Goal: Information Seeking & Learning: Learn about a topic

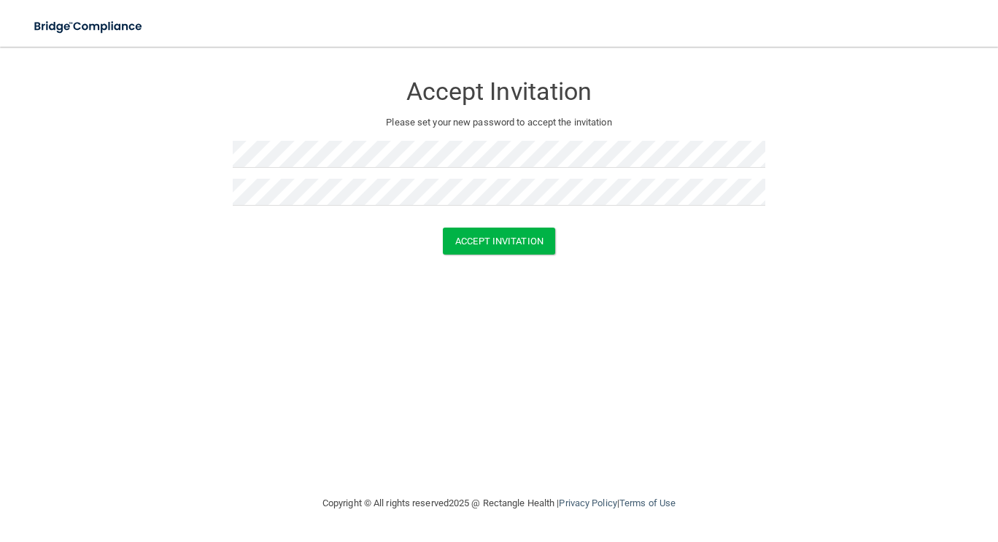
click at [337, 322] on div "Accept Invitation Please set your new password to accept the invitation Accept …" at bounding box center [498, 270] width 939 height 419
click at [484, 241] on button "Accept Invitation" at bounding box center [499, 241] width 112 height 27
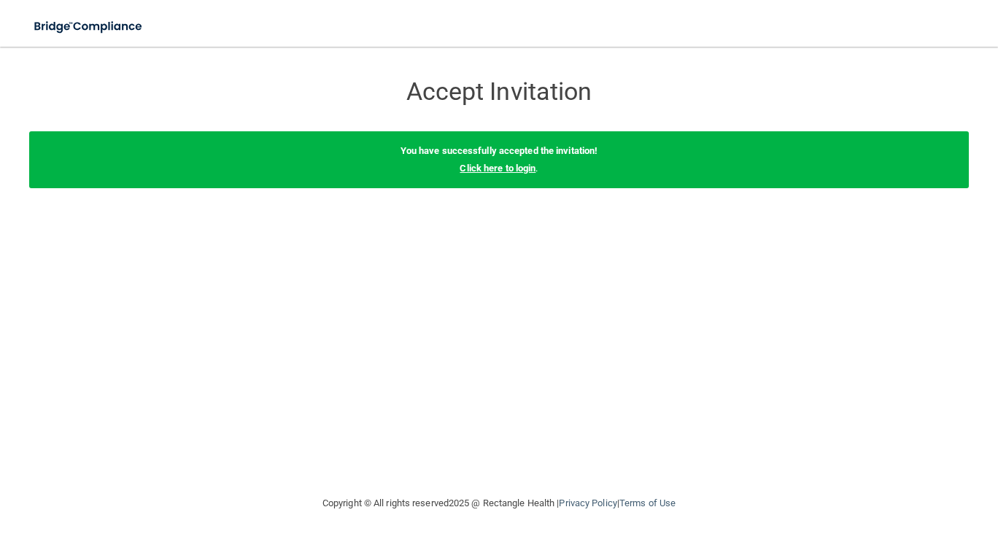
click at [507, 169] on link "Click here to login" at bounding box center [497, 168] width 76 height 11
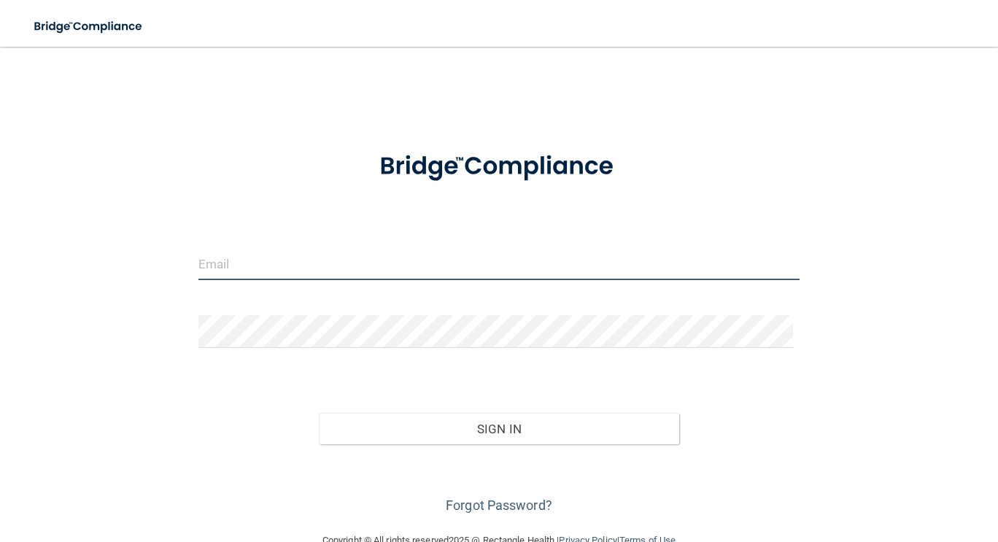
type input "[EMAIL_ADDRESS][DOMAIN_NAME]"
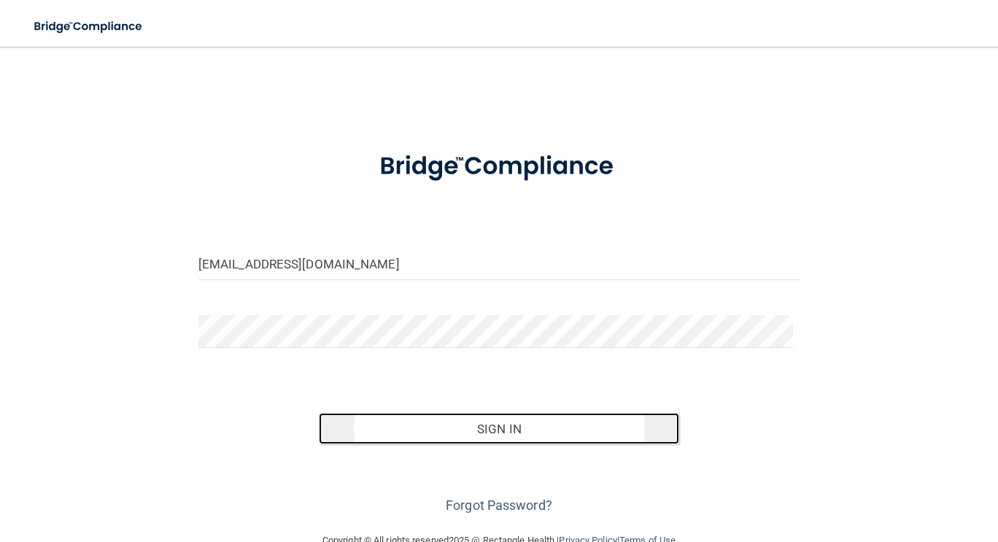
click at [491, 426] on button "Sign In" at bounding box center [499, 429] width 361 height 32
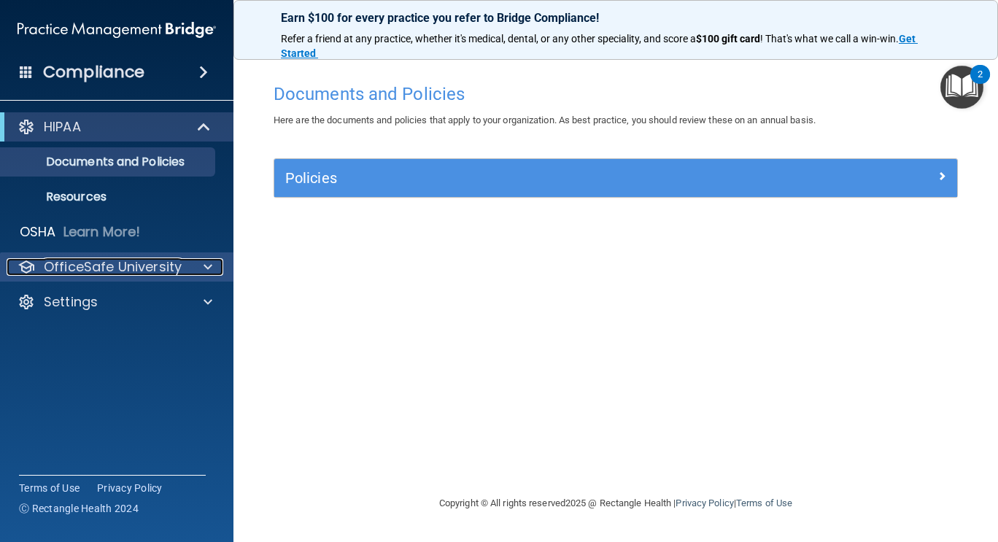
click at [206, 274] on span at bounding box center [207, 267] width 9 height 18
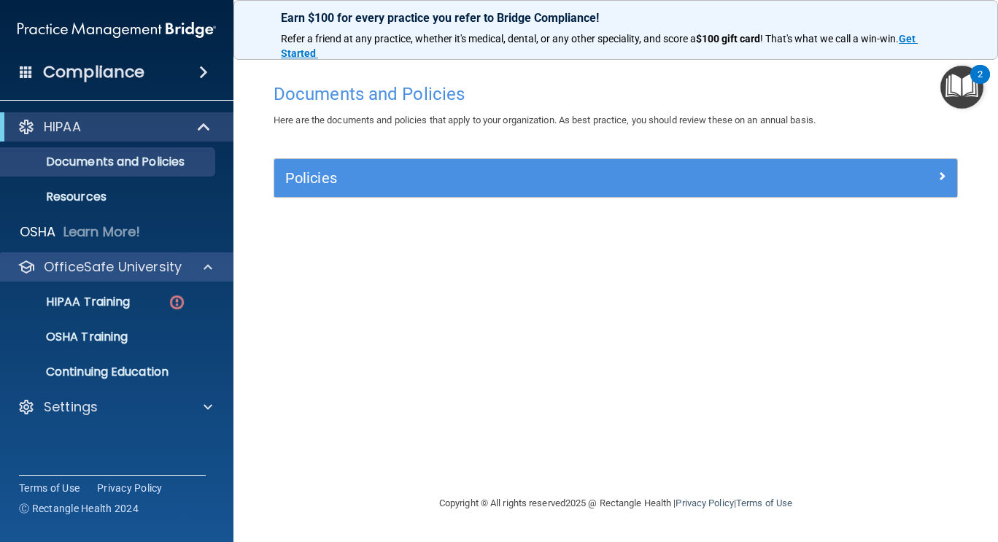
click at [205, 277] on div "OfficeSafe University" at bounding box center [117, 266] width 234 height 29
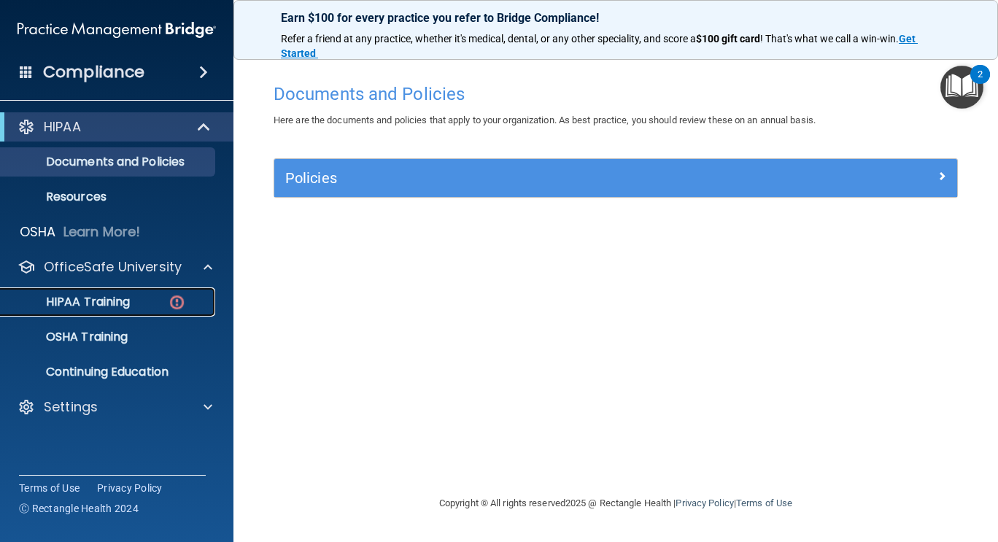
click at [115, 313] on link "HIPAA Training" at bounding box center [100, 301] width 230 height 29
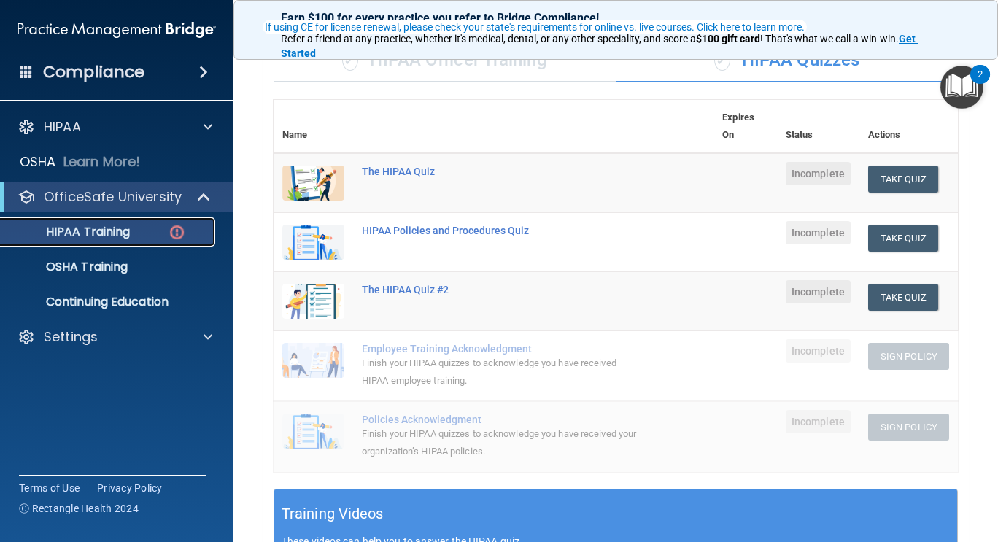
scroll to position [122, 0]
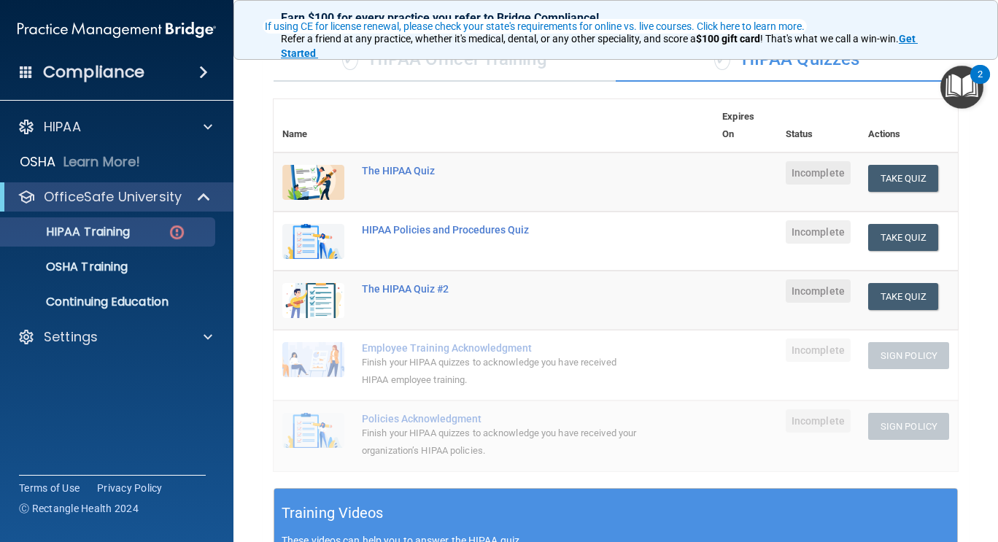
click at [314, 179] on img at bounding box center [313, 182] width 62 height 35
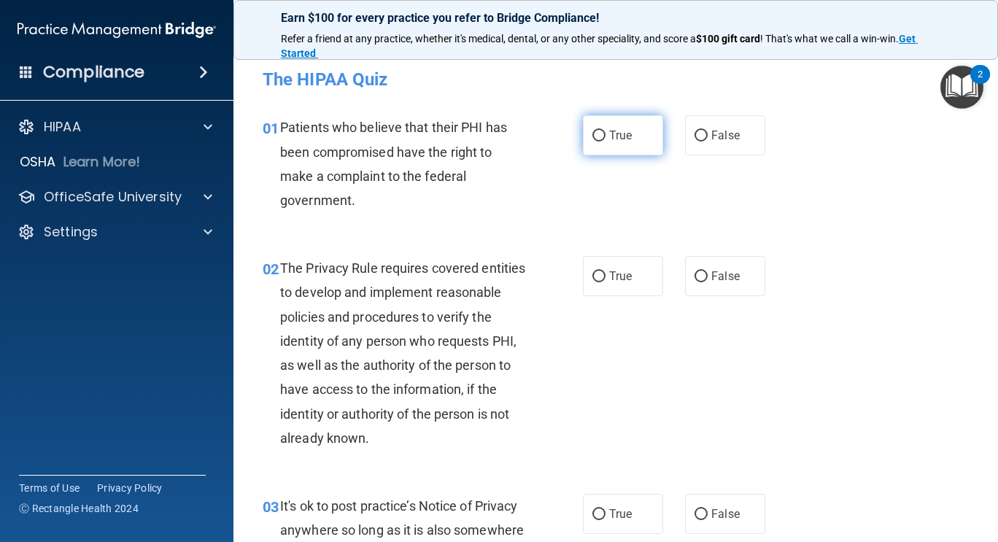
click at [593, 131] on input "True" at bounding box center [598, 136] width 13 height 11
radio input "true"
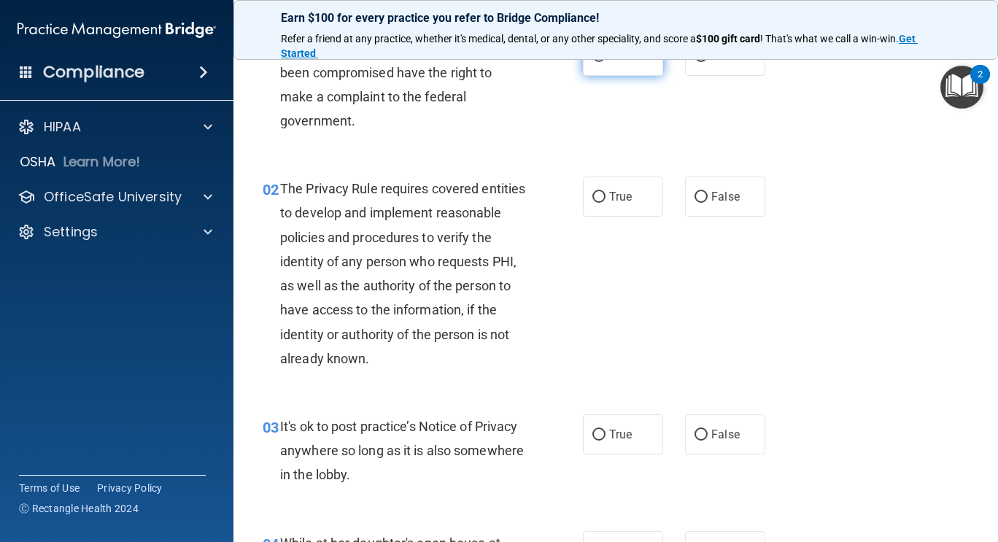
scroll to position [77, 0]
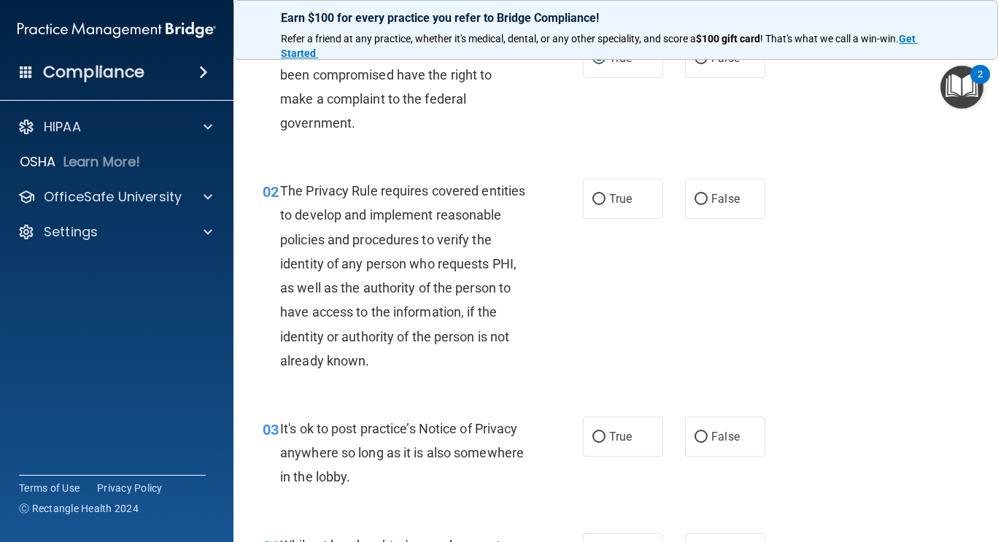
click at [959, 74] on img "Open Resource Center, 2 new notifications" at bounding box center [961, 87] width 43 height 43
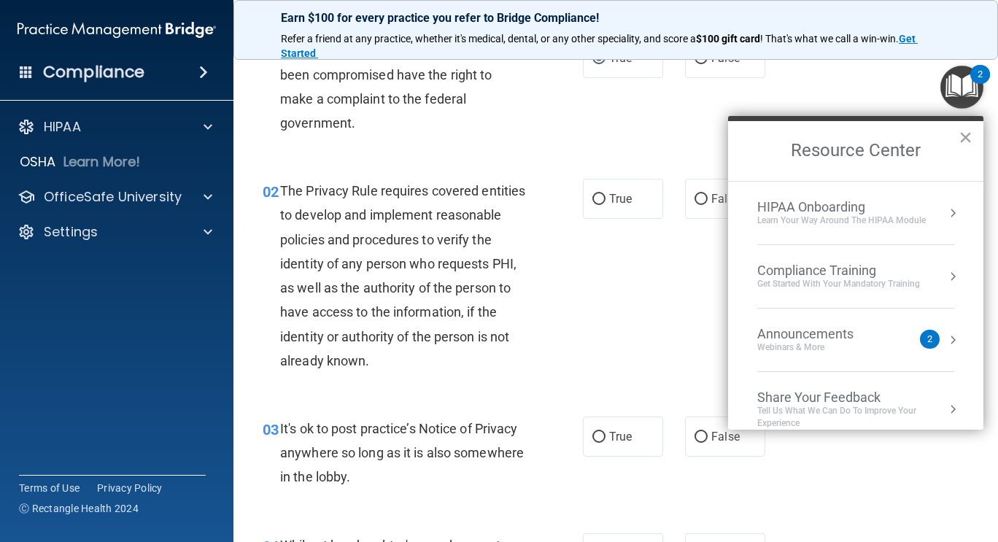
click at [932, 336] on div "Announcements Webinars & More 2" at bounding box center [855, 340] width 197 height 28
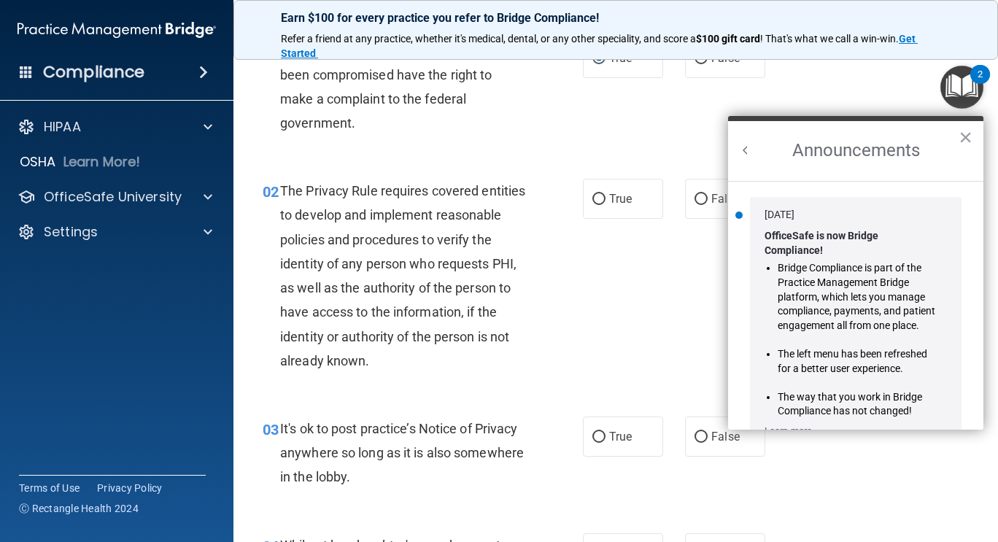
scroll to position [0, 0]
click at [747, 150] on button "Back to Resource Center Home" at bounding box center [745, 150] width 15 height 15
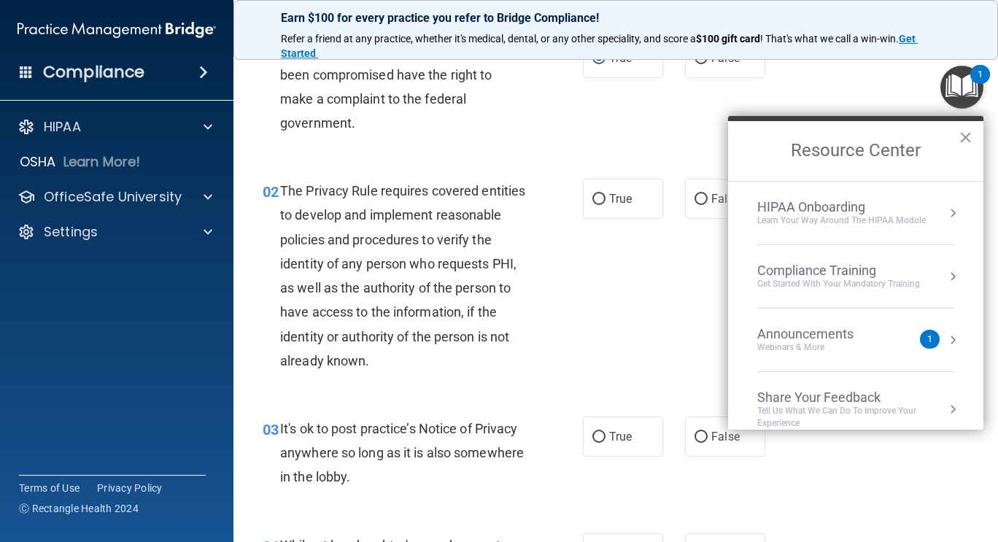
click at [773, 212] on div "HIPAA Onboarding" at bounding box center [841, 207] width 168 height 16
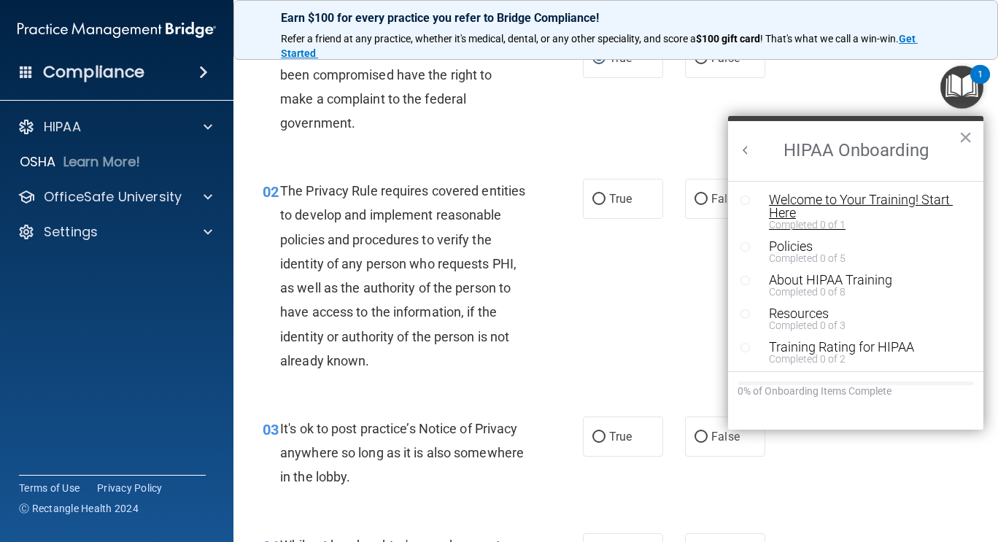
click at [864, 196] on div "Welcome to Your Training! Start Here" at bounding box center [861, 206] width 185 height 26
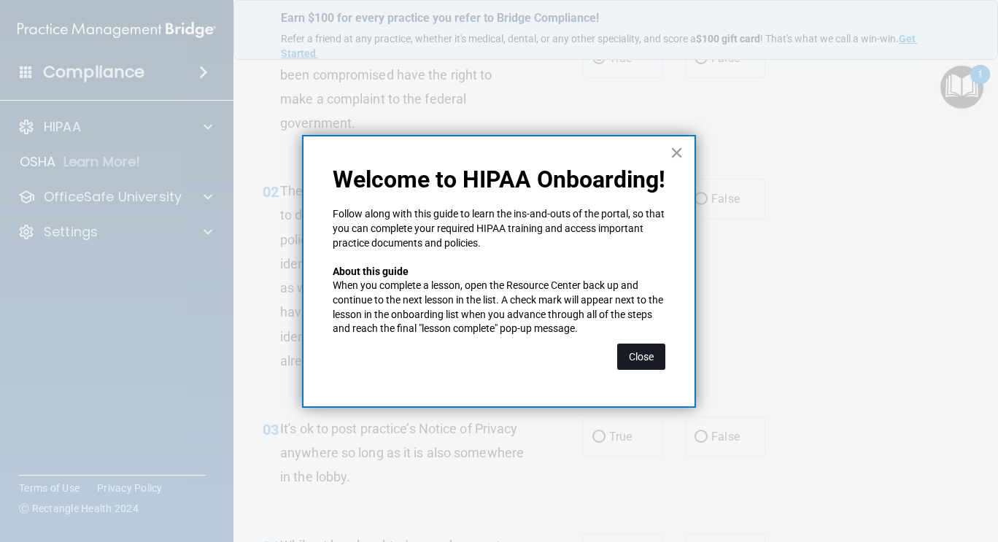
click at [635, 357] on button "Close" at bounding box center [641, 357] width 48 height 26
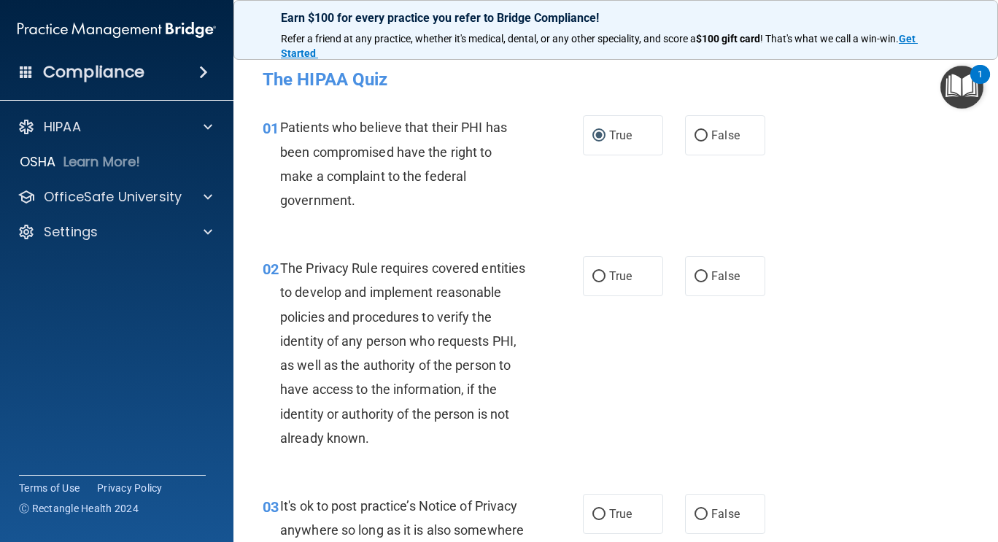
click at [199, 74] on span at bounding box center [203, 72] width 9 height 18
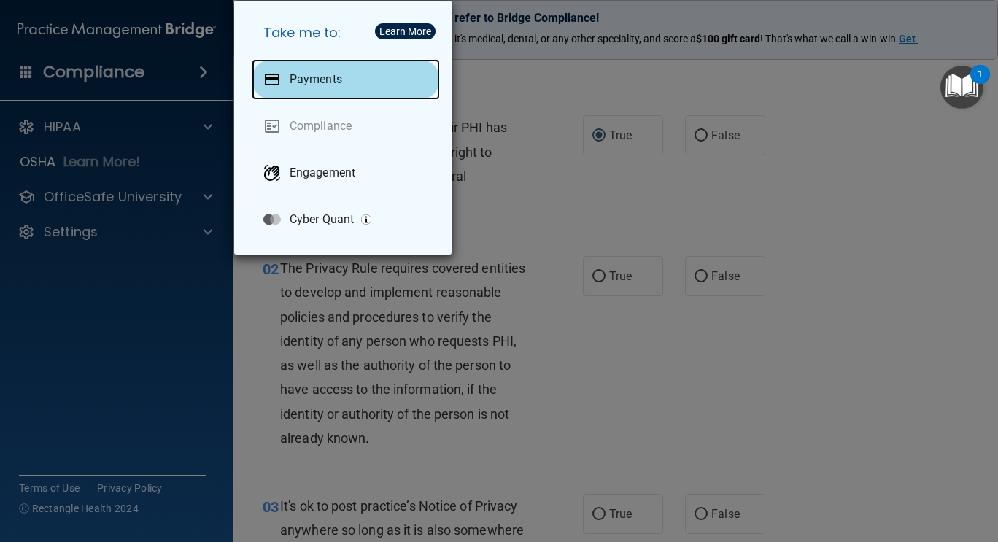
click at [304, 87] on div "Payments" at bounding box center [346, 79] width 188 height 41
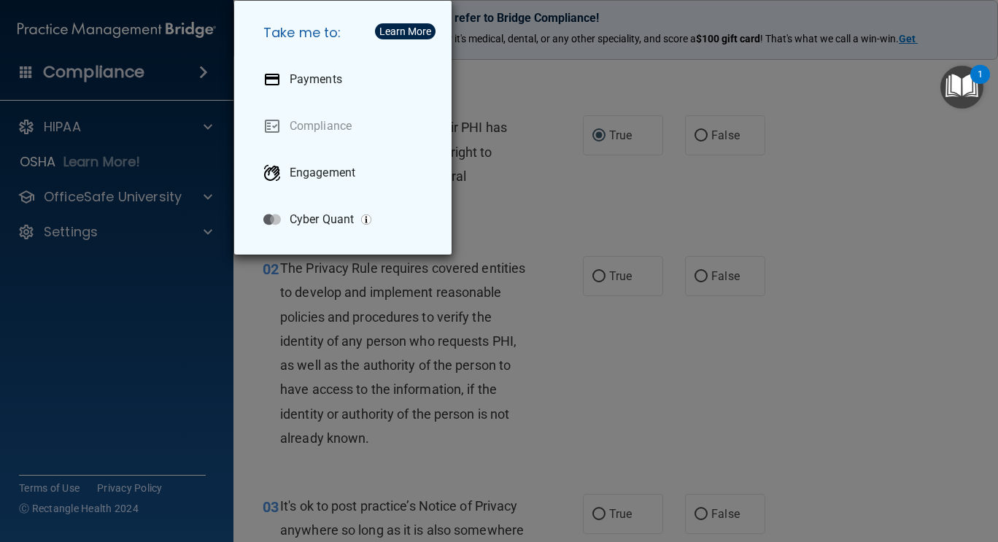
click at [599, 82] on div "Take me to: Payments Compliance Engagement Cyber Quant" at bounding box center [499, 271] width 998 height 542
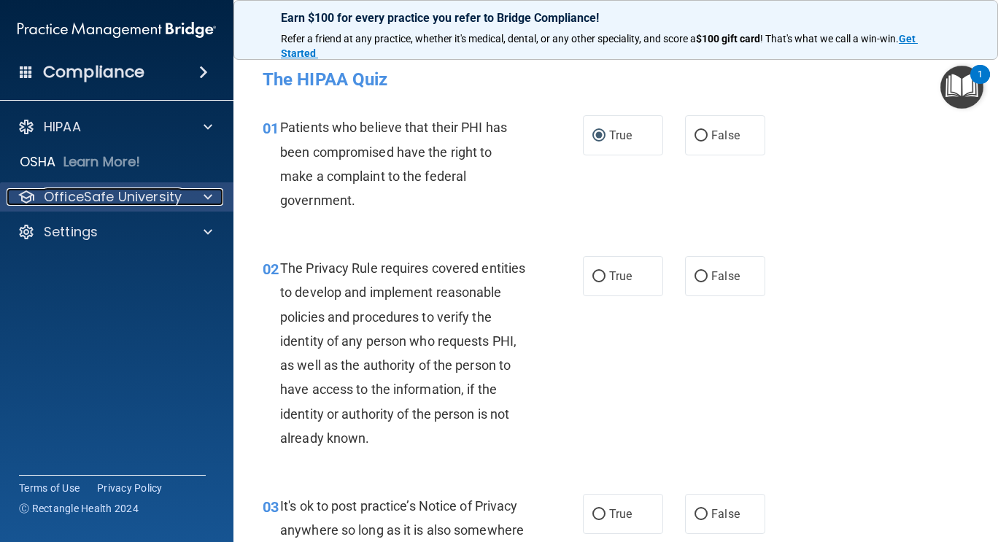
click at [189, 194] on div at bounding box center [205, 197] width 36 height 18
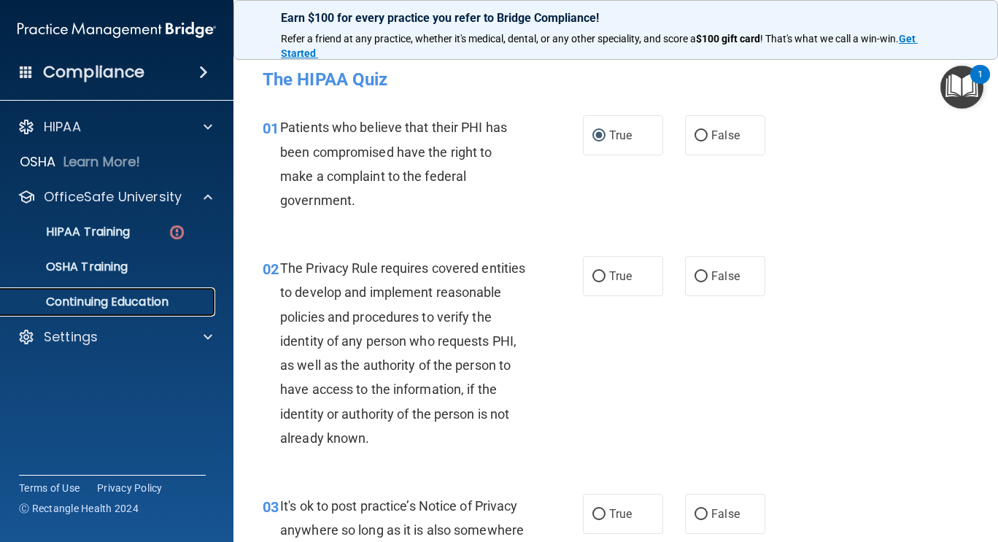
click at [105, 291] on link "Continuing Education" at bounding box center [100, 301] width 230 height 29
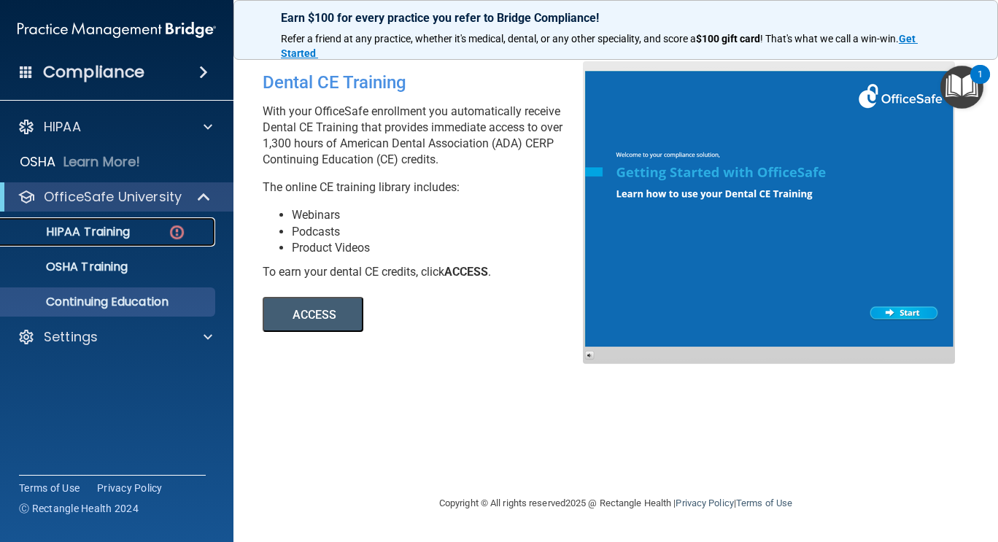
click at [123, 229] on p "HIPAA Training" at bounding box center [69, 232] width 120 height 15
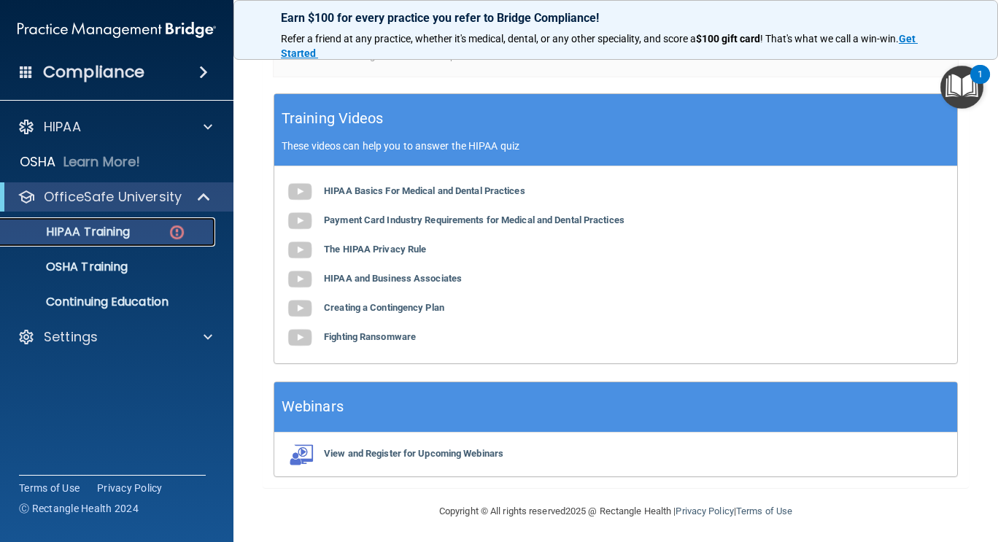
scroll to position [521, 0]
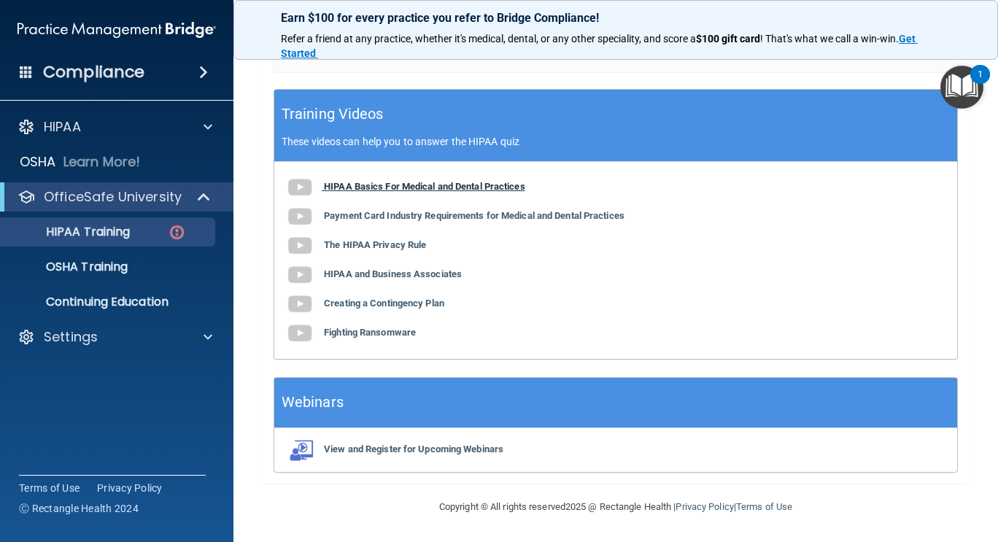
click at [421, 185] on b "HIPAA Basics For Medical and Dental Practices" at bounding box center [424, 186] width 201 height 11
click at [422, 454] on b "View and Register for Upcoming Webinars" at bounding box center [413, 448] width 179 height 11
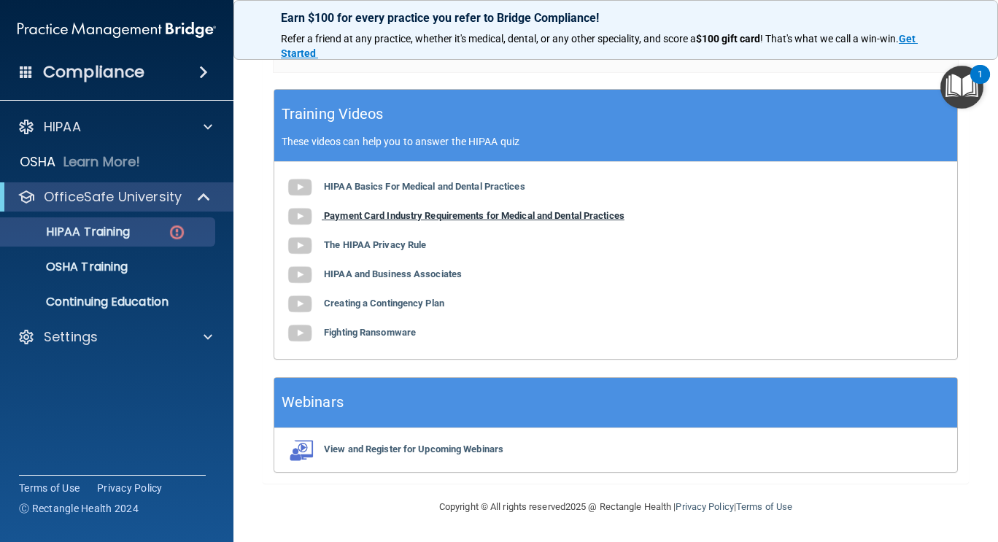
click at [465, 215] on b "Payment Card Industry Requirements for Medical and Dental Practices" at bounding box center [474, 215] width 300 height 11
click at [373, 244] on b "The HIPAA Privacy Rule" at bounding box center [375, 244] width 102 height 11
